Goal: Contribute content: Add original content to the website for others to see

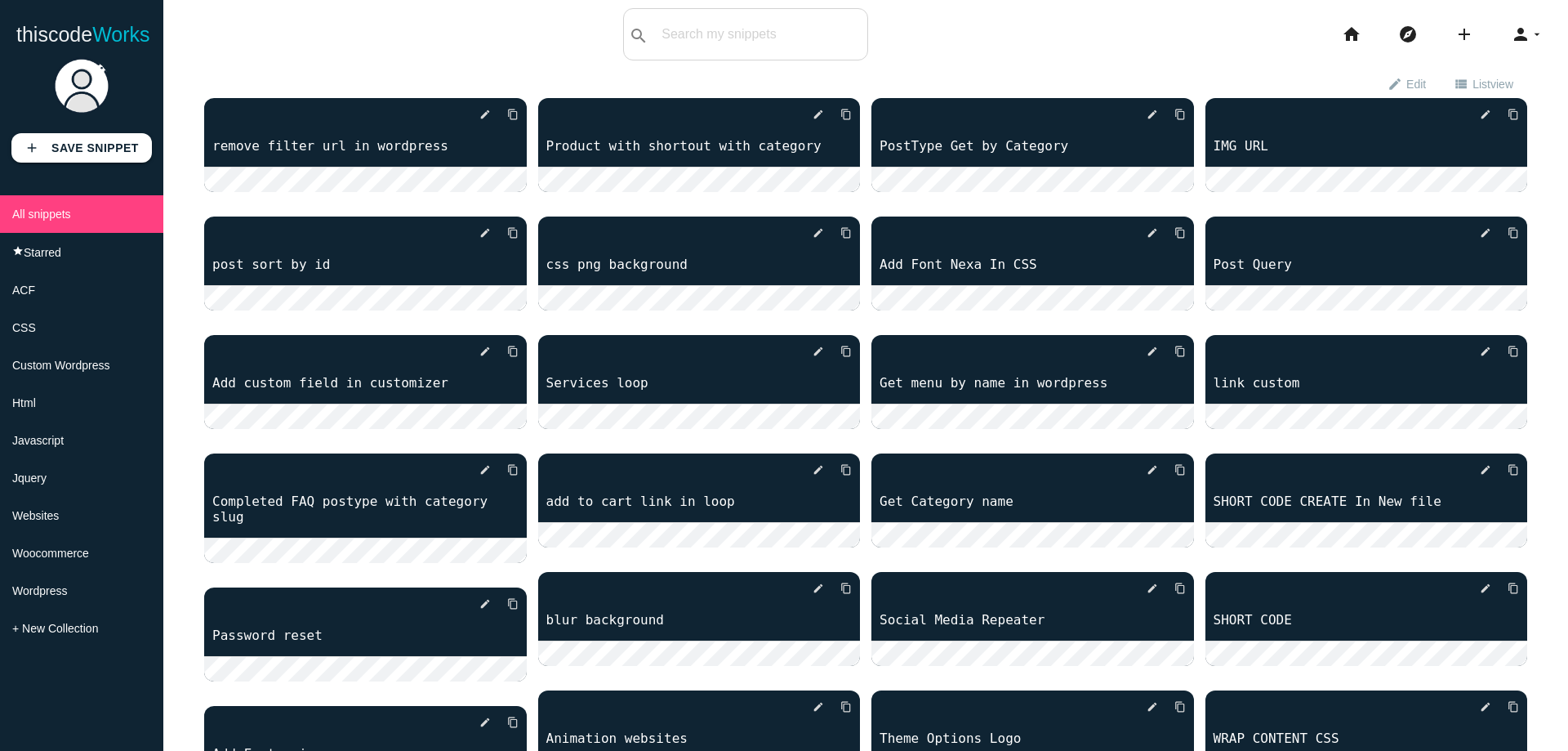
click at [87, 156] on link "add Save Snippet" at bounding box center [81, 147] width 141 height 29
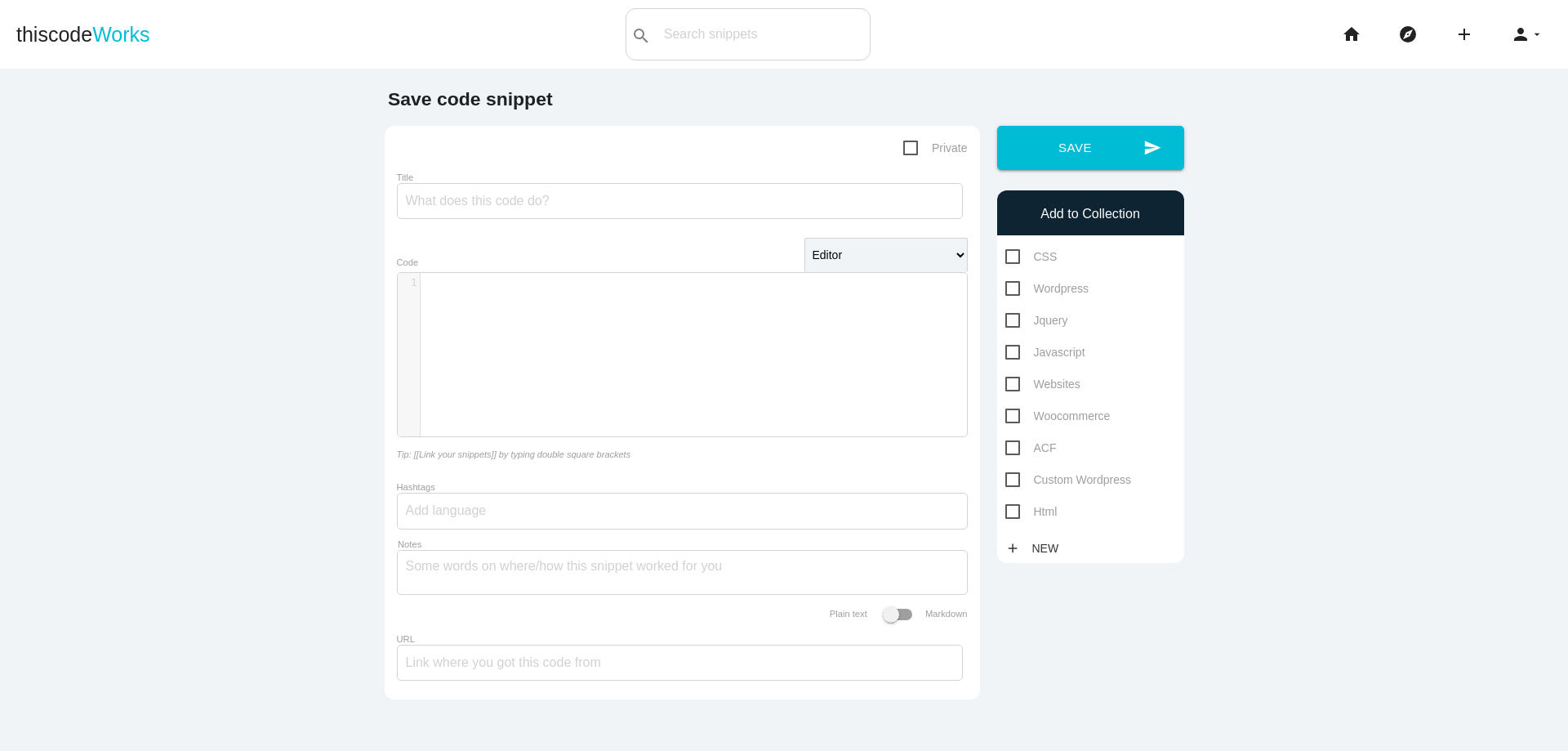
click at [597, 370] on div "​ x 1 ​" at bounding box center [694, 366] width 594 height 188
click at [499, 194] on input "Title" at bounding box center [679, 201] width 566 height 36
type input "Include file WP"
click at [1025, 291] on span "Wordpress" at bounding box center [1046, 289] width 83 height 21
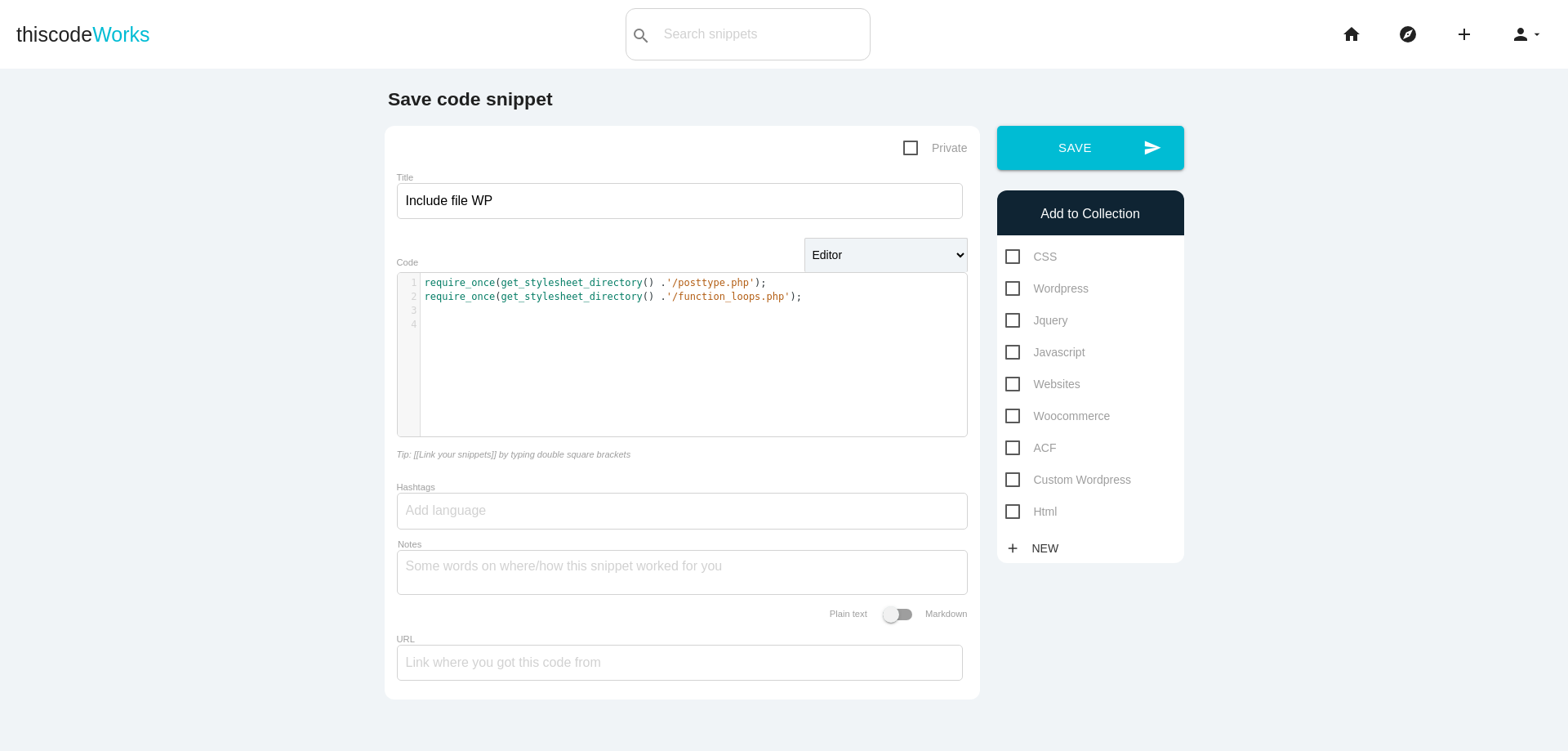
click at [1016, 289] on input "Wordpress" at bounding box center [1010, 284] width 10 height 10
checkbox input "true"
click at [1073, 476] on span "Custom Wordpress" at bounding box center [1068, 480] width 127 height 21
click at [1016, 476] on input "Custom Wordpress" at bounding box center [1010, 475] width 10 height 10
checkbox input "true"
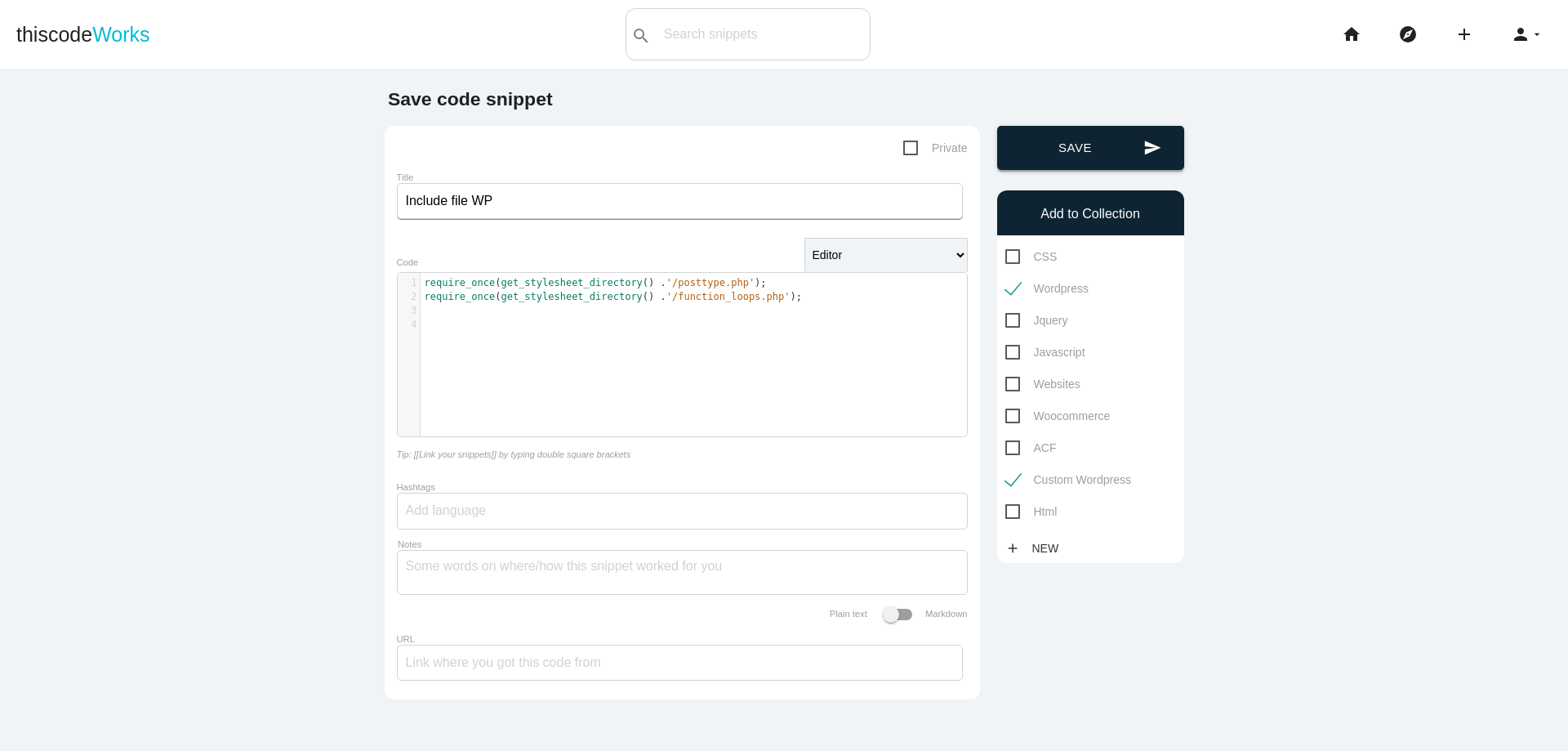
click at [1086, 148] on button "send Save" at bounding box center [1091, 147] width 187 height 44
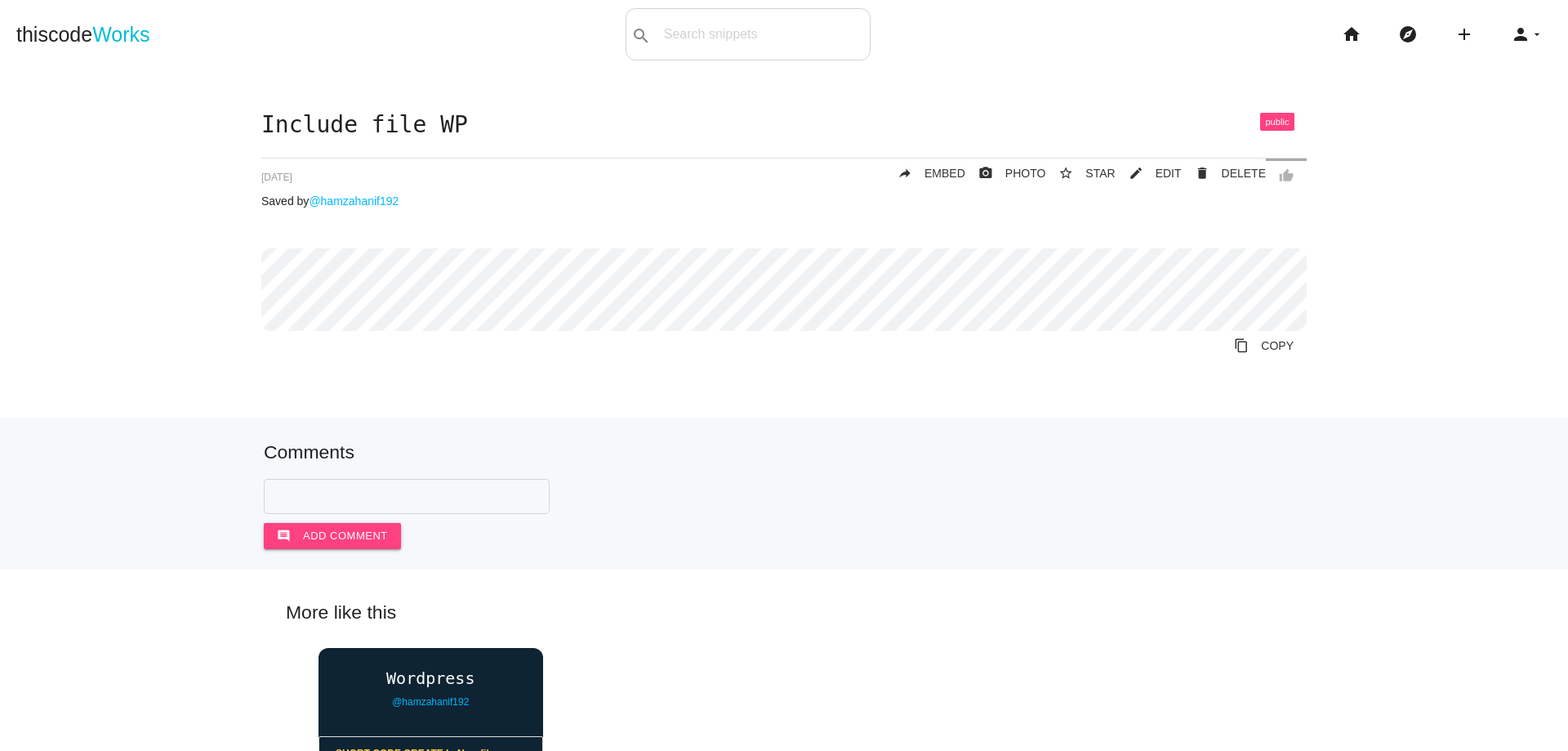
scroll to position [490, 0]
